Goal: Task Accomplishment & Management: Use online tool/utility

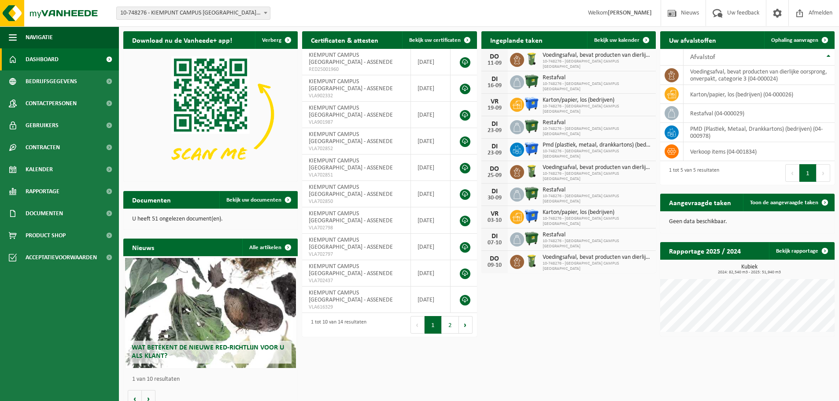
click at [562, 149] on span "Pmd (plastiek, metaal, drankkartons) (bedrijven)" at bounding box center [597, 145] width 109 height 7
click at [810, 40] on span "Ophaling aanvragen" at bounding box center [795, 40] width 47 height 6
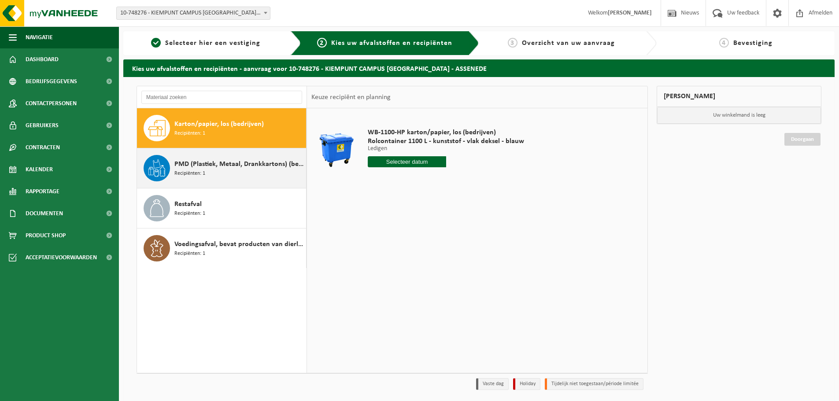
click at [205, 169] on span "PMD (Plastiek, Metaal, Drankkartons) (bedrijven)" at bounding box center [239, 164] width 130 height 11
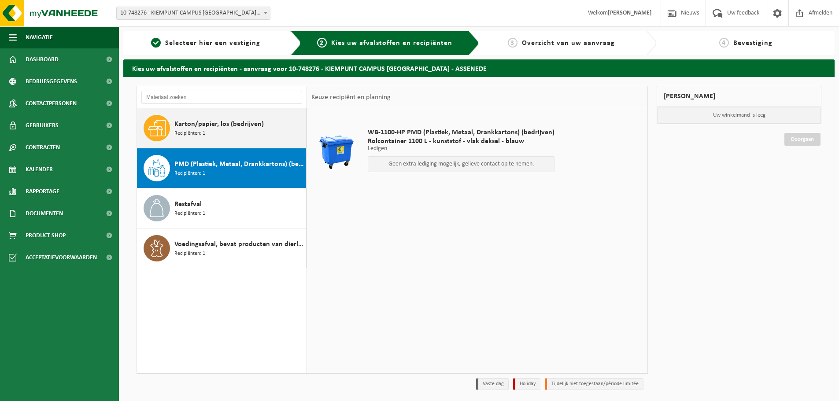
click at [215, 138] on div "Karton/papier, los (bedrijven) Recipiënten: 1" at bounding box center [239, 128] width 130 height 26
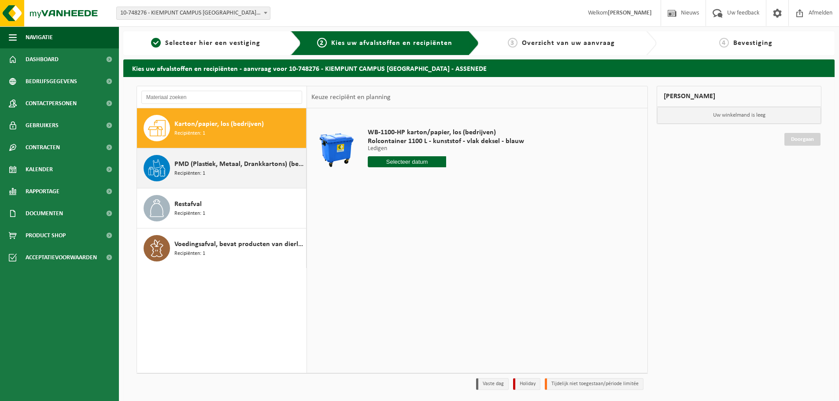
click at [250, 177] on div "PMD (Plastiek, Metaal, Drankkartons) (bedrijven) Recipiënten: 1" at bounding box center [239, 168] width 130 height 26
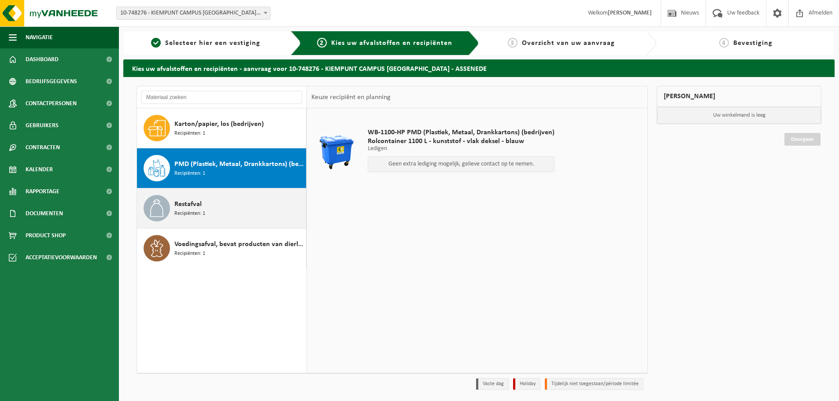
click at [240, 216] on div "Restafval Recipiënten: 1" at bounding box center [239, 208] width 130 height 26
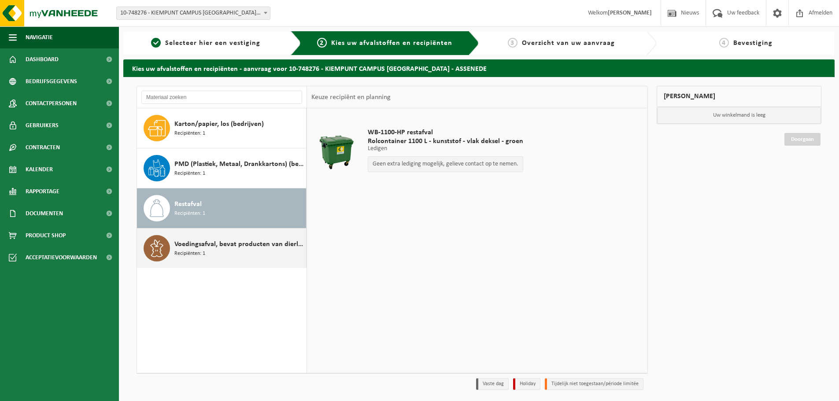
click at [236, 244] on span "Voedingsafval, bevat producten van dierlijke oorsprong, onverpakt, categorie 3" at bounding box center [239, 244] width 130 height 11
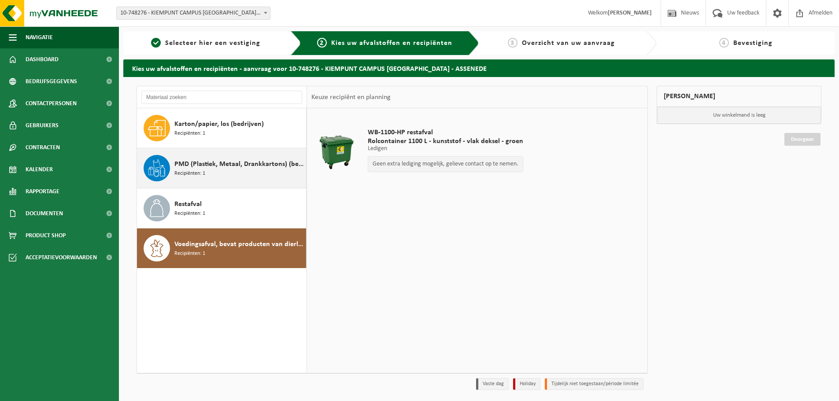
click at [235, 182] on div "PMD (Plastiek, Metaal, Drankkartons) (bedrijven) Recipiënten: 1" at bounding box center [222, 168] width 170 height 40
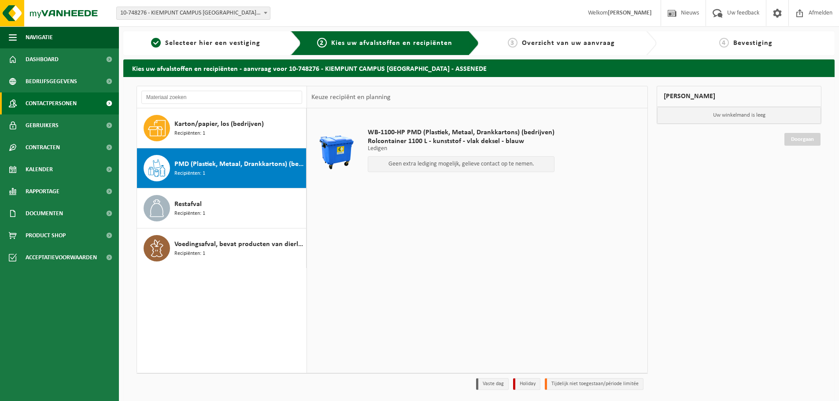
click at [112, 104] on span at bounding box center [109, 104] width 20 height 22
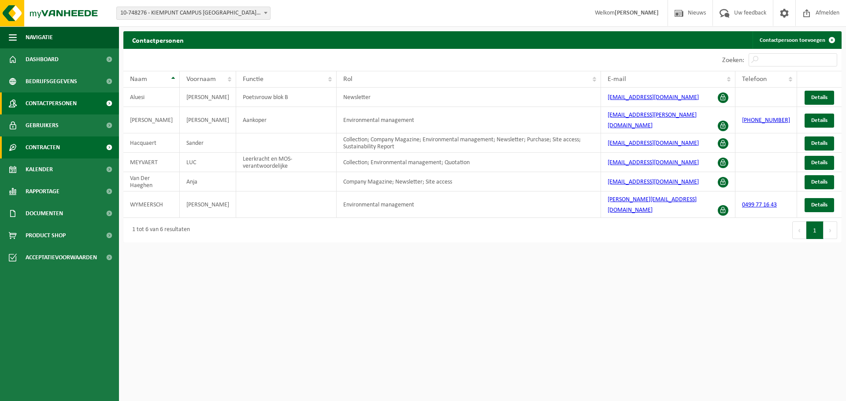
click at [93, 150] on link "Contracten" at bounding box center [59, 148] width 119 height 22
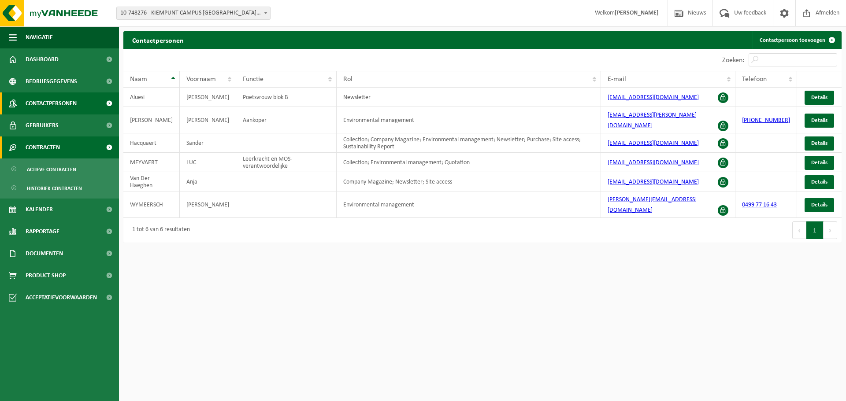
click at [93, 150] on link "Contracten" at bounding box center [59, 148] width 119 height 22
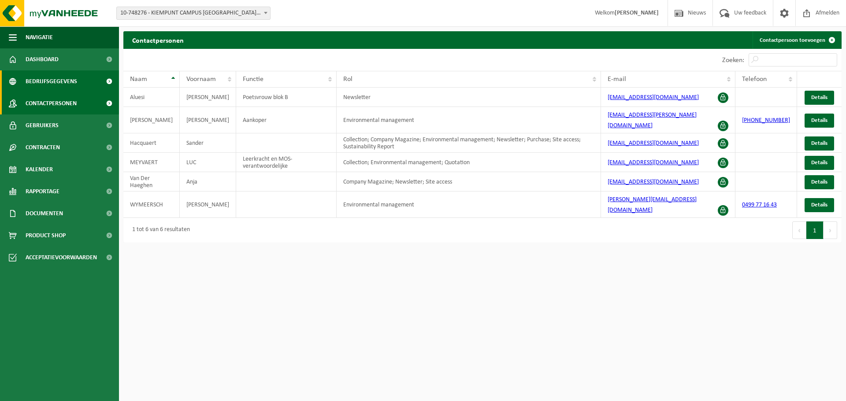
click at [79, 81] on link "Bedrijfsgegevens" at bounding box center [59, 82] width 119 height 22
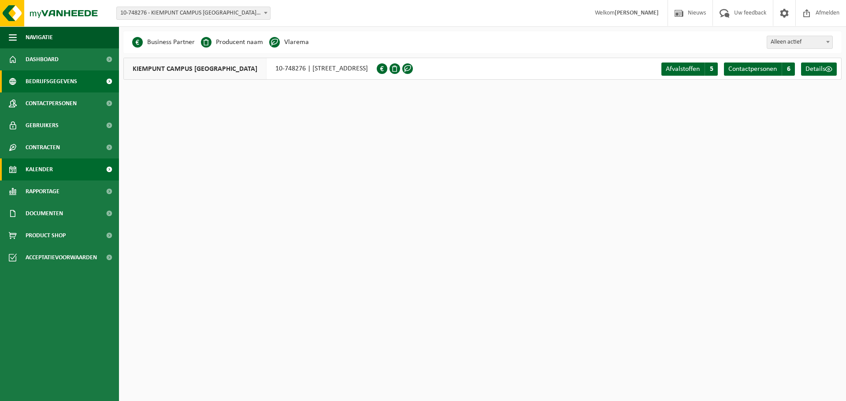
click at [97, 166] on link "Kalender" at bounding box center [59, 170] width 119 height 22
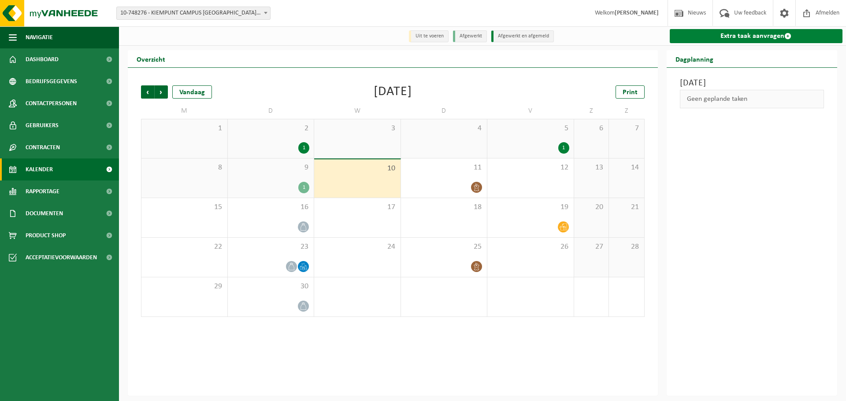
click at [736, 37] on link "Extra taak aanvragen" at bounding box center [756, 36] width 173 height 14
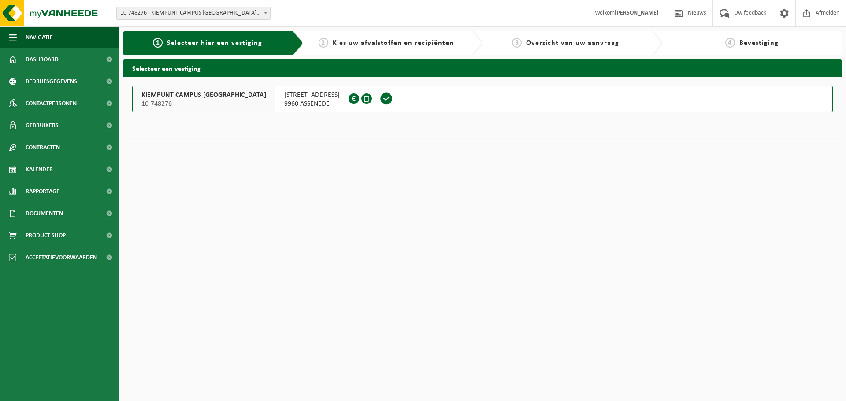
click at [374, 97] on span at bounding box center [386, 99] width 25 height 26
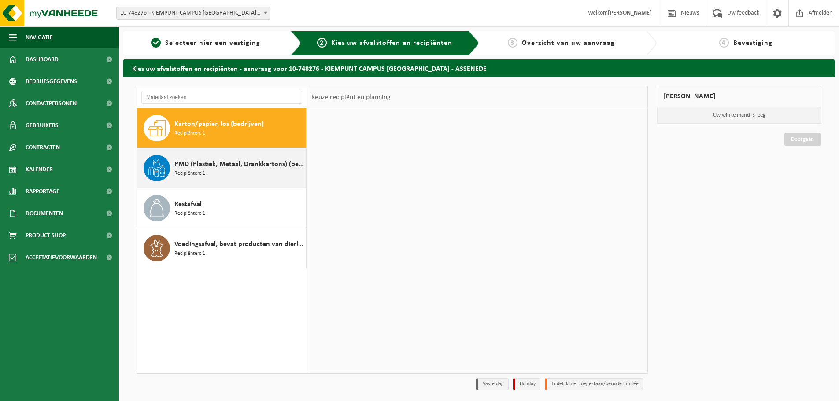
click at [216, 174] on div "PMD (Plastiek, Metaal, Drankkartons) (bedrijven) Recipiënten: 1" at bounding box center [239, 168] width 130 height 26
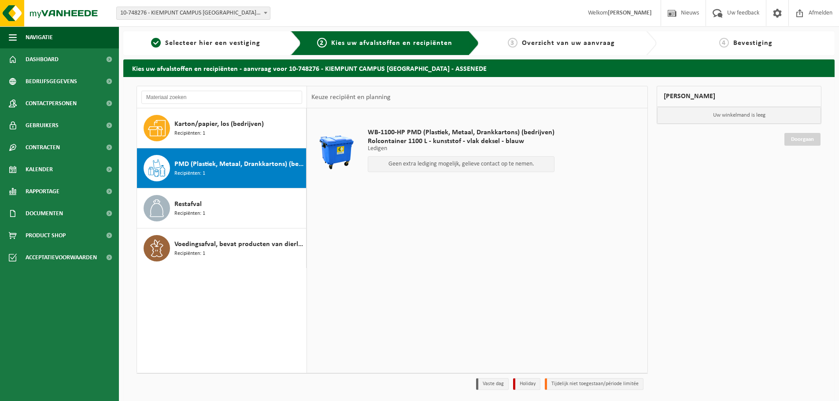
click at [415, 163] on p "Geen extra lediging mogelijk, gelieve contact op te nemen." at bounding box center [461, 164] width 177 height 6
click at [453, 135] on span "WB-1100-HP PMD (Plastiek, Metaal, Drankkartons) (bedrijven)" at bounding box center [461, 132] width 187 height 9
click at [480, 155] on div "WB-1100-HP PMD (Plastiek, Metaal, Drankkartons) (bedrijven) Rolcontainer 1100 L…" at bounding box center [462, 152] width 196 height 66
click at [500, 166] on p "Geen extra lediging mogelijk, gelieve contact op te nemen." at bounding box center [461, 164] width 177 height 6
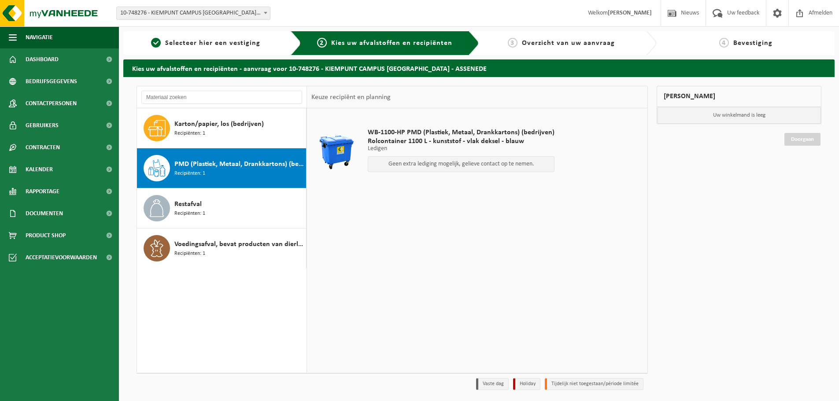
click at [764, 120] on p "Uw winkelmand is leeg" at bounding box center [739, 115] width 164 height 17
